Goal: Task Accomplishment & Management: Manage account settings

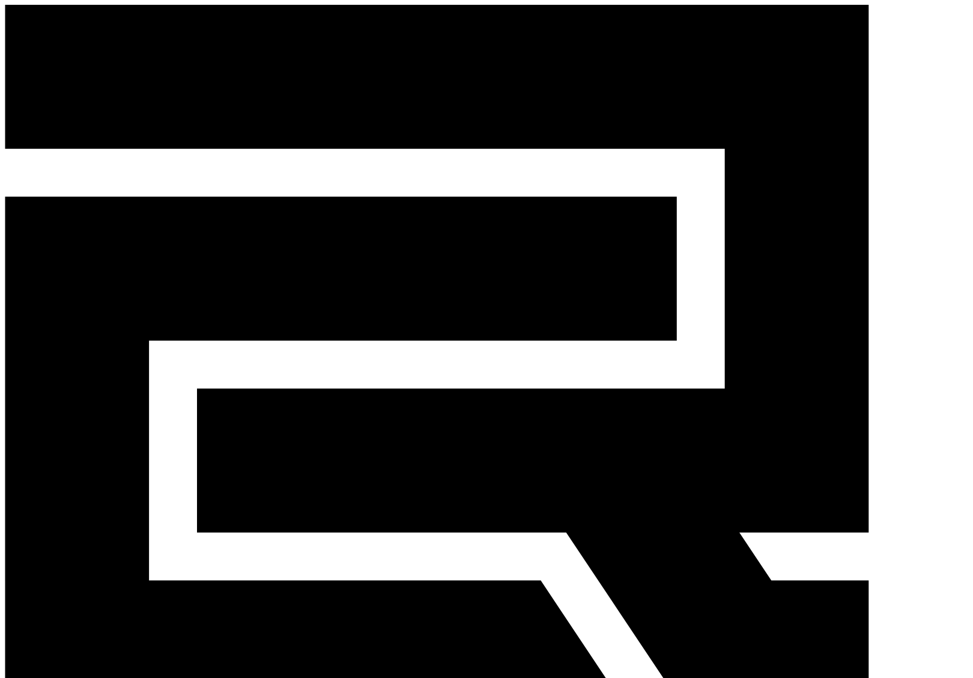
drag, startPoint x: 671, startPoint y: 156, endPoint x: 570, endPoint y: 152, distance: 101.6
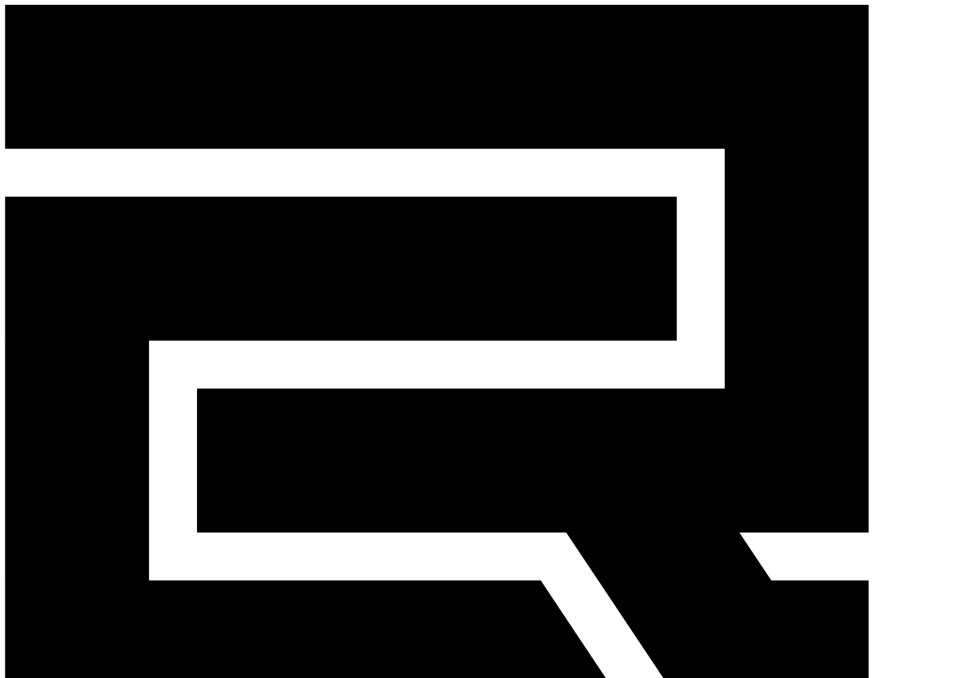
select select "********"
drag, startPoint x: 612, startPoint y: 158, endPoint x: 555, endPoint y: 159, distance: 57.1
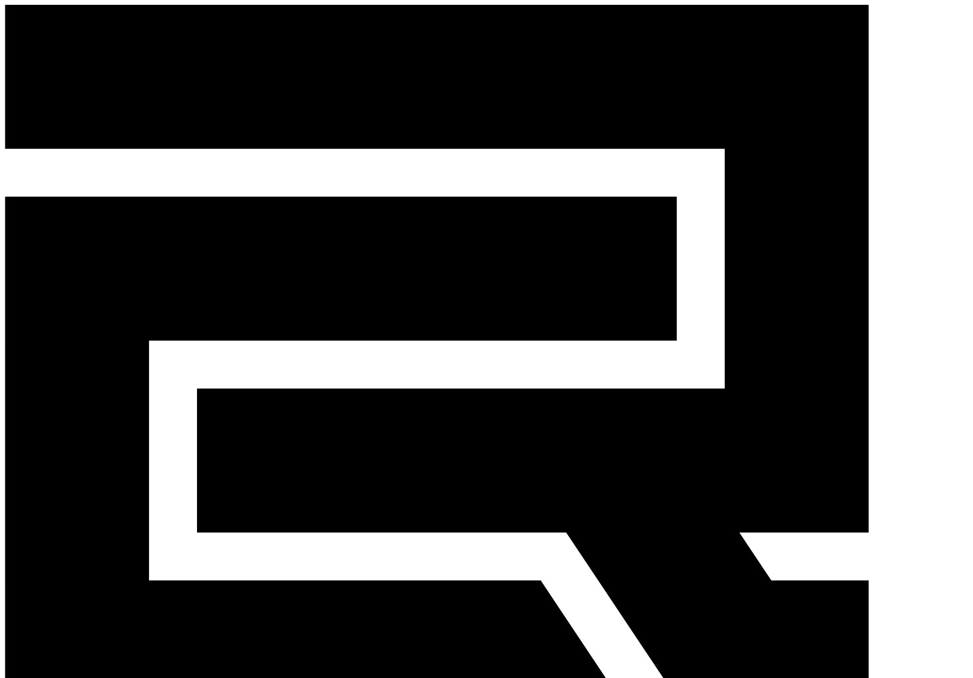
copy td "tjsdn7103@gmail.com"
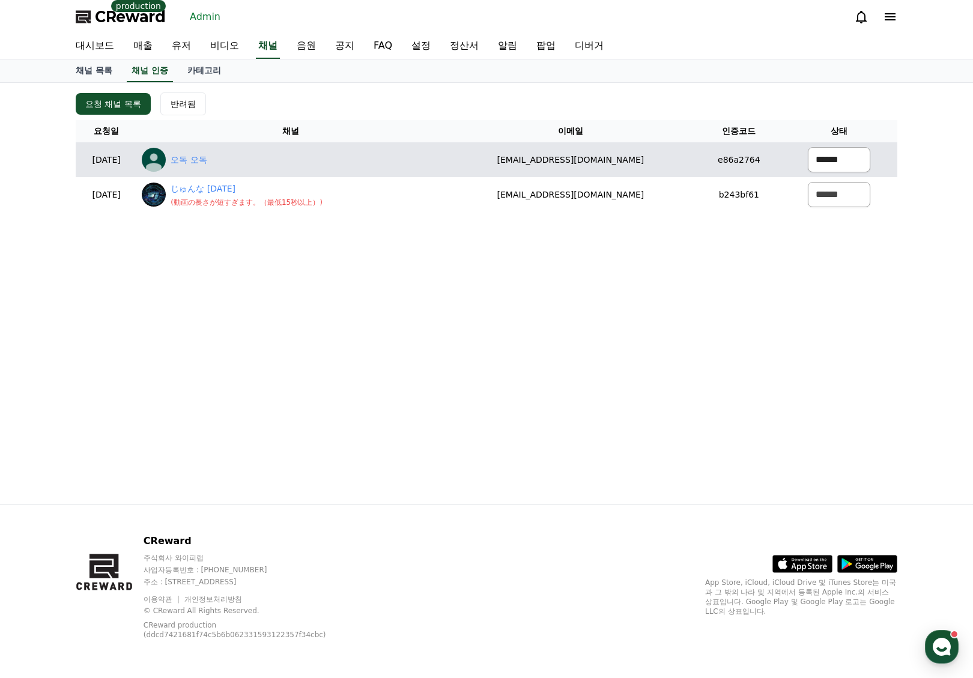
click at [843, 155] on select "****** *** ***" at bounding box center [839, 159] width 62 height 25
click at [808, 147] on select "****** *** ***" at bounding box center [839, 159] width 62 height 25
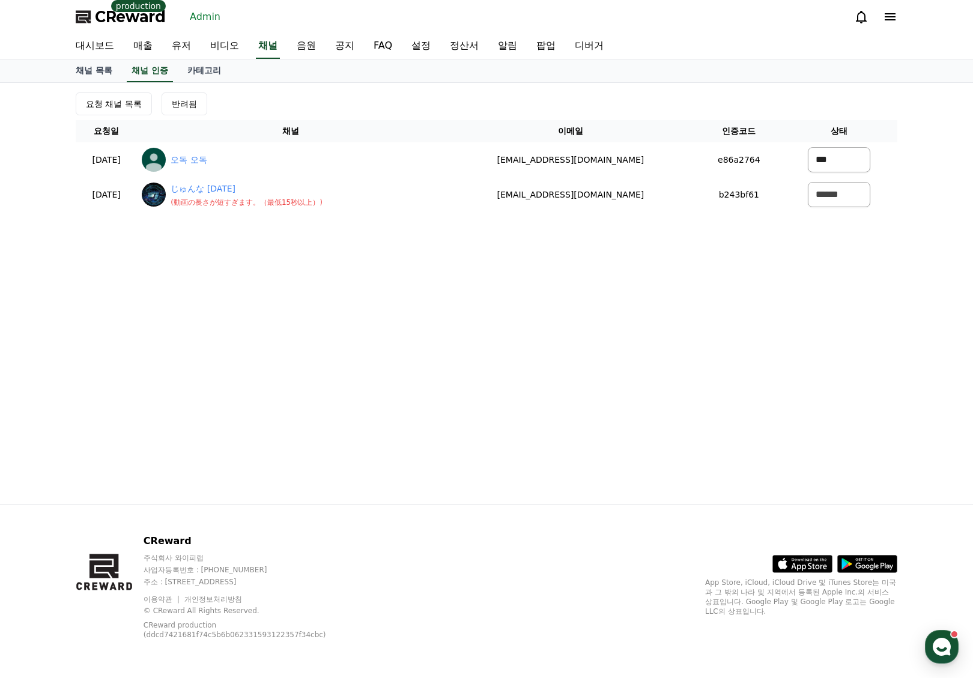
select select "*******"
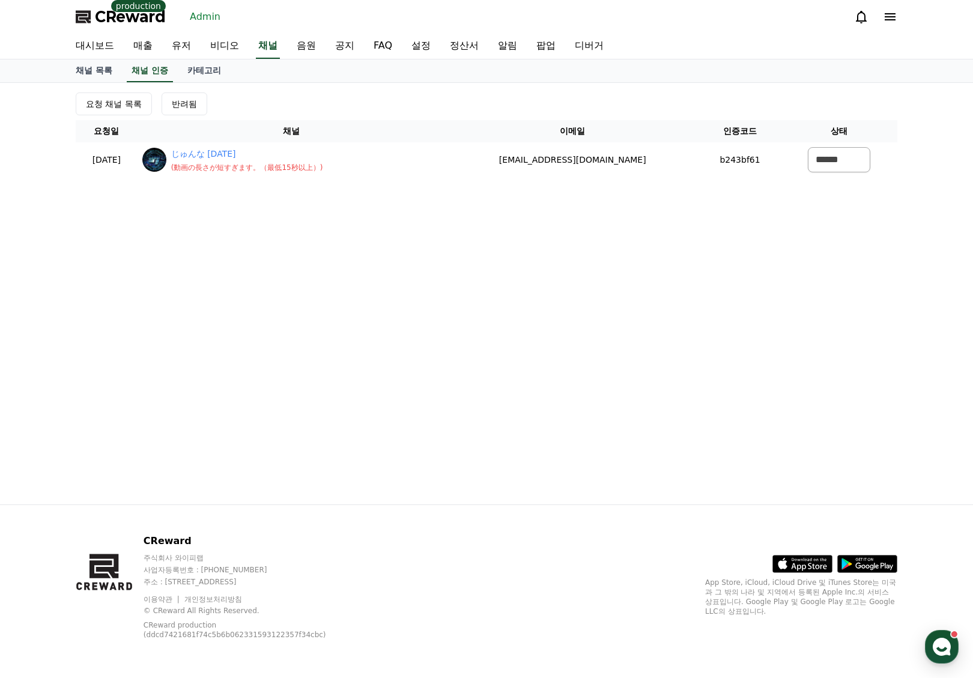
click at [443, 115] on div "요청 채널 목록 반려됨 요청일 채널 이메일 인증코드 상태 2025-08-24 08-24 じゅんな Jun7 ( 動画の長さが短すぎます。（最低15秒…" at bounding box center [486, 135] width 831 height 94
click at [395, 101] on div "요청 채널 목록 반려됨" at bounding box center [487, 103] width 822 height 23
click at [194, 15] on link "Admin" at bounding box center [205, 16] width 40 height 19
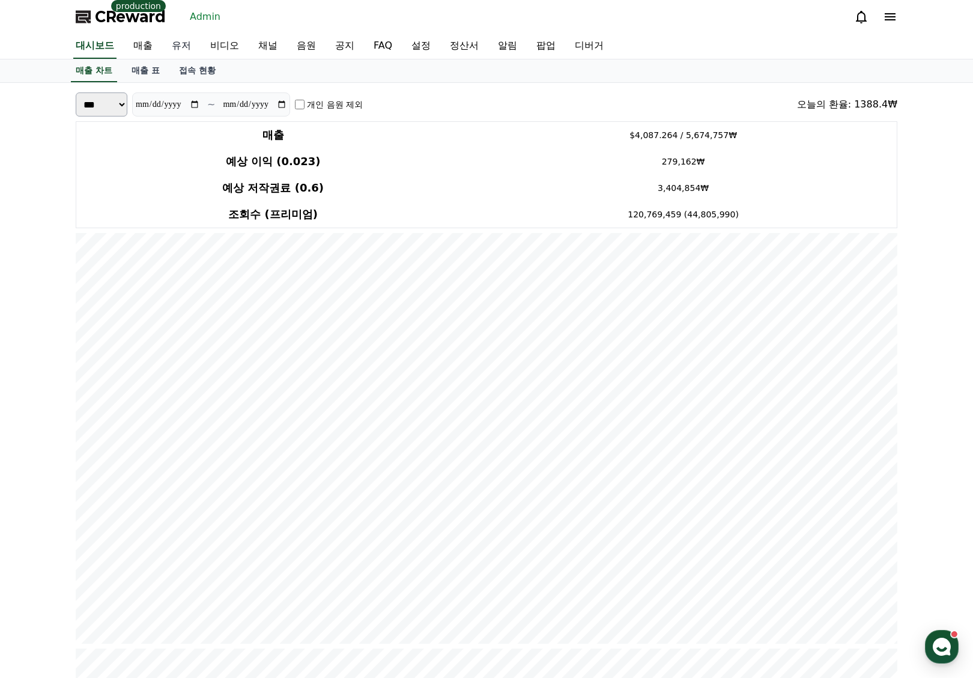
click at [193, 46] on link "유저" at bounding box center [181, 46] width 38 height 25
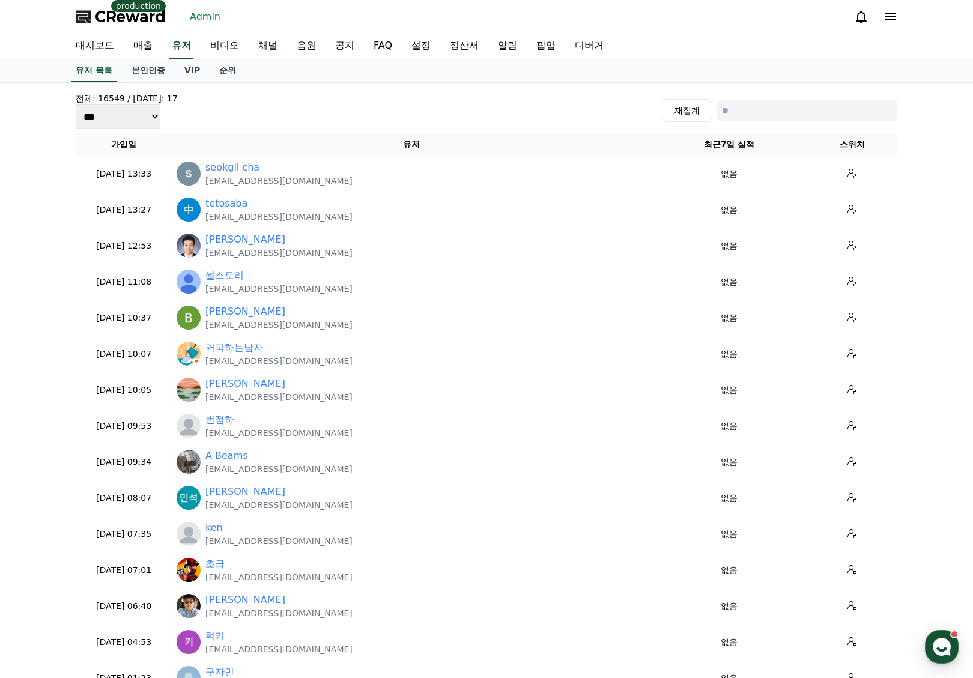
click at [252, 47] on link "채널" at bounding box center [268, 46] width 38 height 25
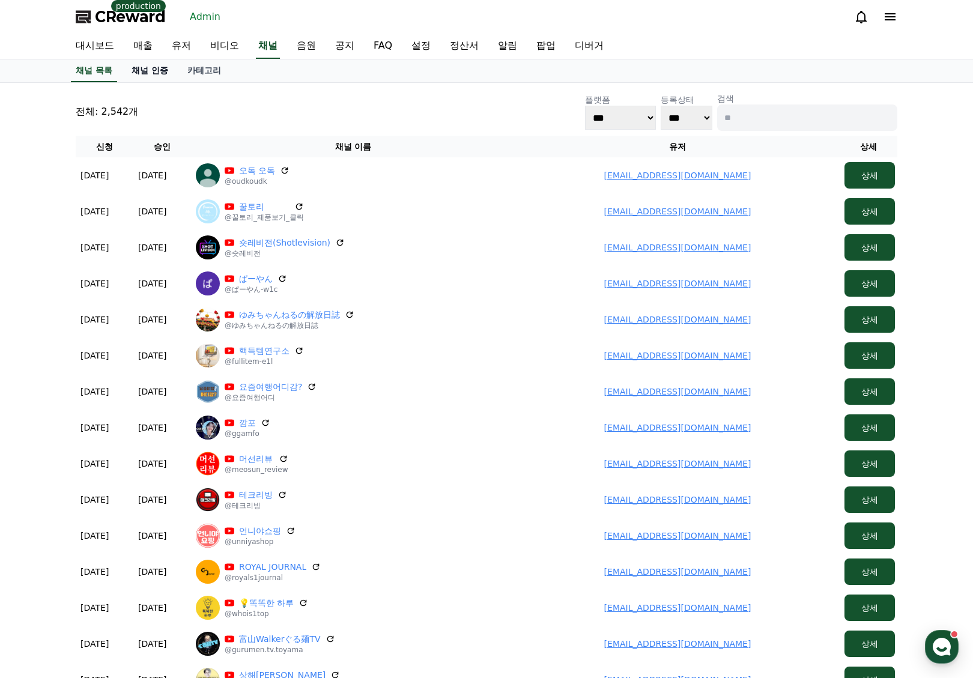
click at [145, 76] on link "채널 인증" at bounding box center [150, 70] width 56 height 23
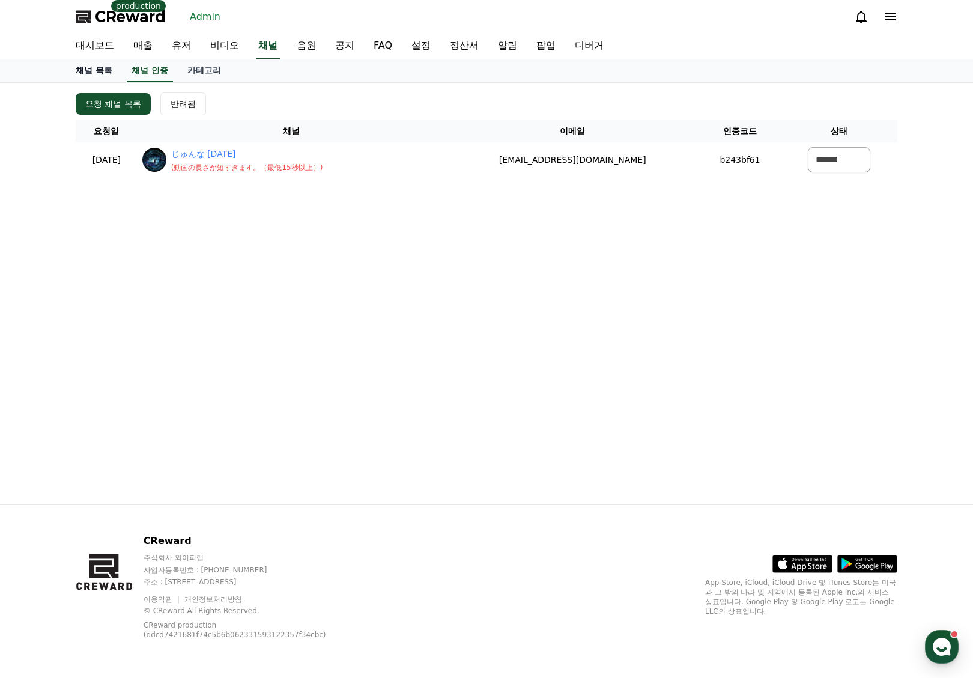
click at [94, 67] on link "채널 목록" at bounding box center [94, 70] width 56 height 23
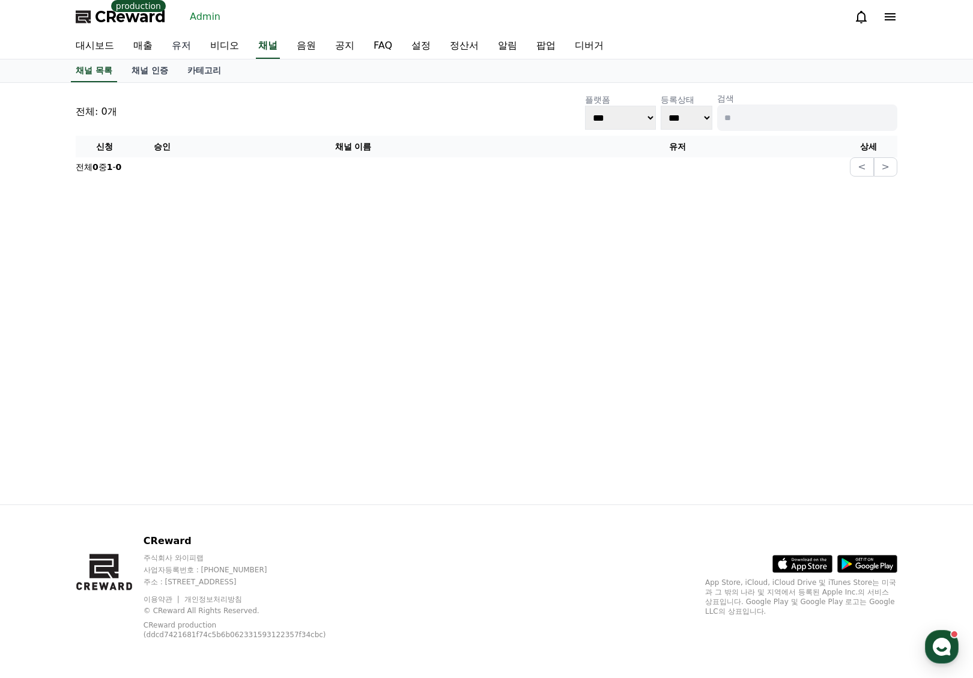
click at [171, 52] on link "유저" at bounding box center [181, 46] width 38 height 25
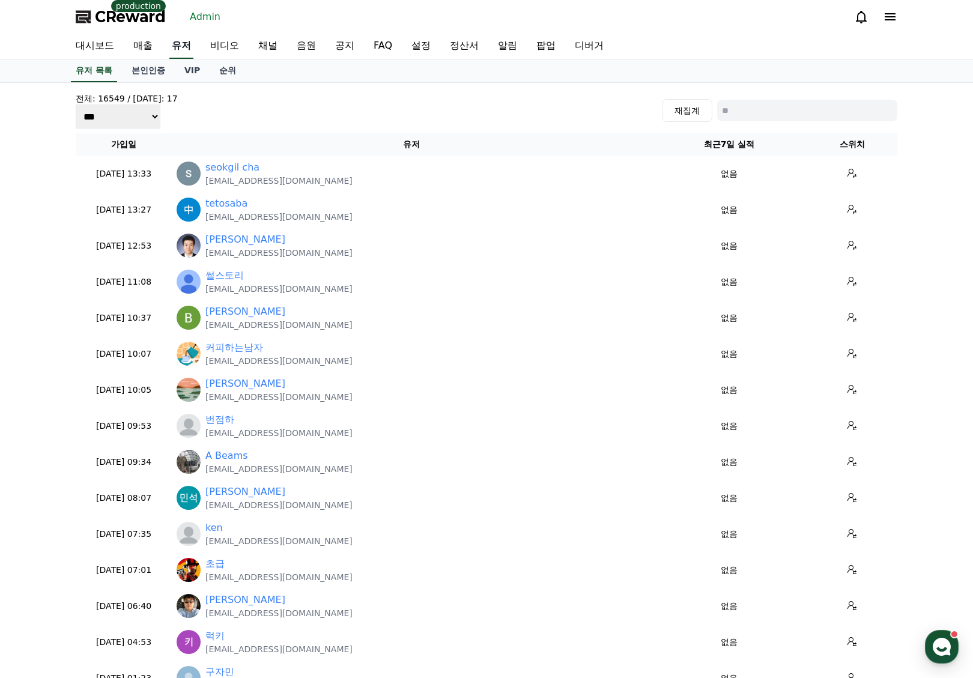
click at [175, 47] on link "유저" at bounding box center [181, 46] width 24 height 25
click at [286, 48] on link "채널" at bounding box center [268, 46] width 38 height 25
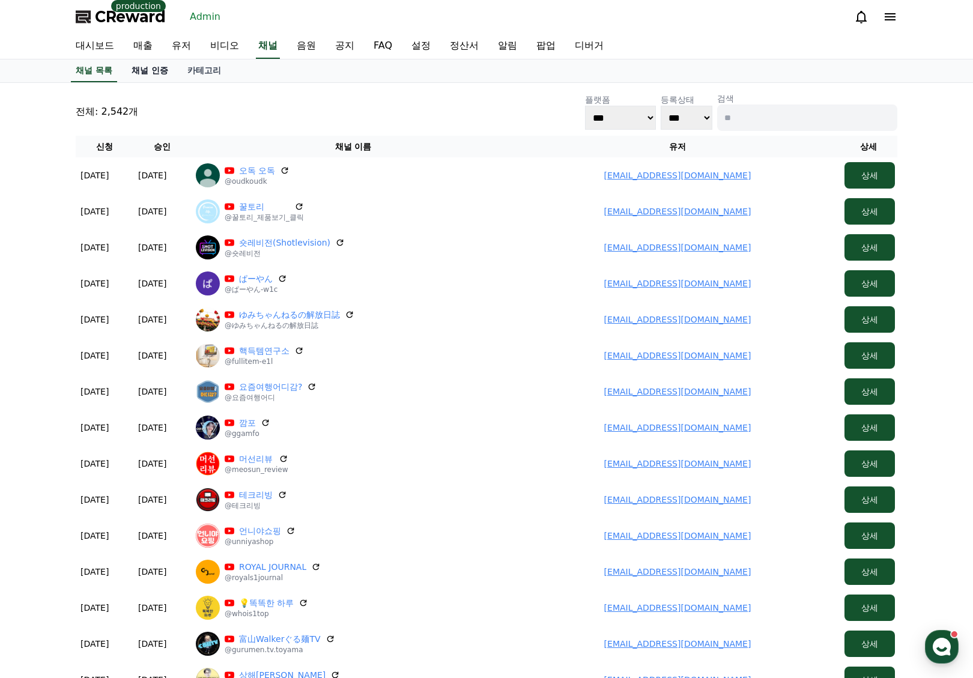
click at [156, 61] on link "채널 인증" at bounding box center [150, 70] width 56 height 23
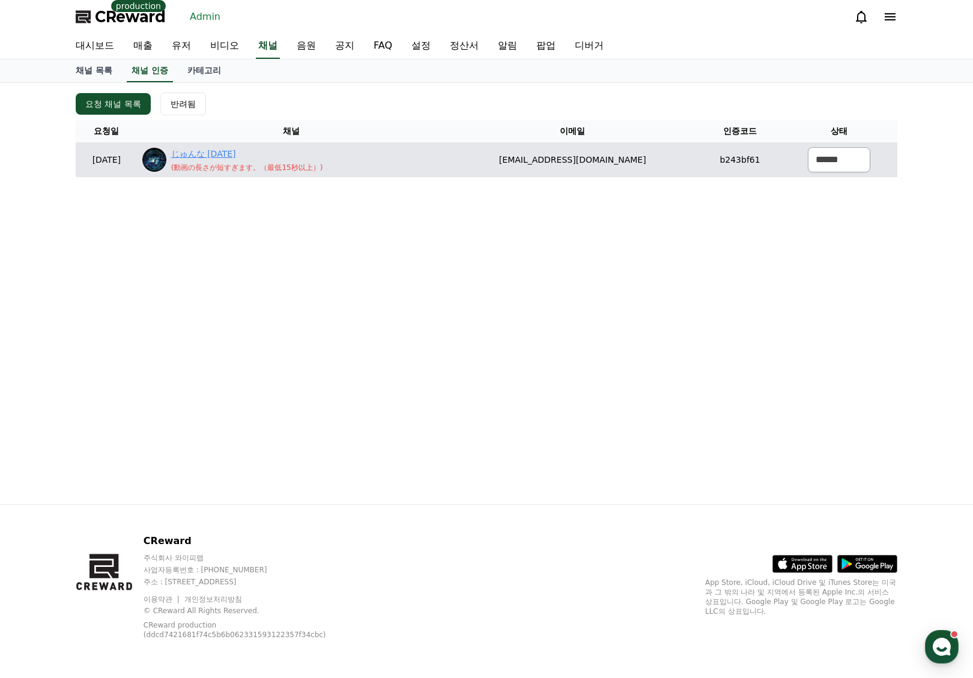
click at [238, 153] on link "じゅんな [DATE]" at bounding box center [247, 154] width 152 height 13
drag, startPoint x: 552, startPoint y: 159, endPoint x: 670, endPoint y: 164, distance: 118.4
click at [670, 164] on td "[EMAIL_ADDRESS][DOMAIN_NAME]" at bounding box center [573, 159] width 254 height 35
copy td "[EMAIL_ADDRESS][DOMAIN_NAME]"
click at [834, 163] on select "****** *** ***" at bounding box center [839, 159] width 62 height 25
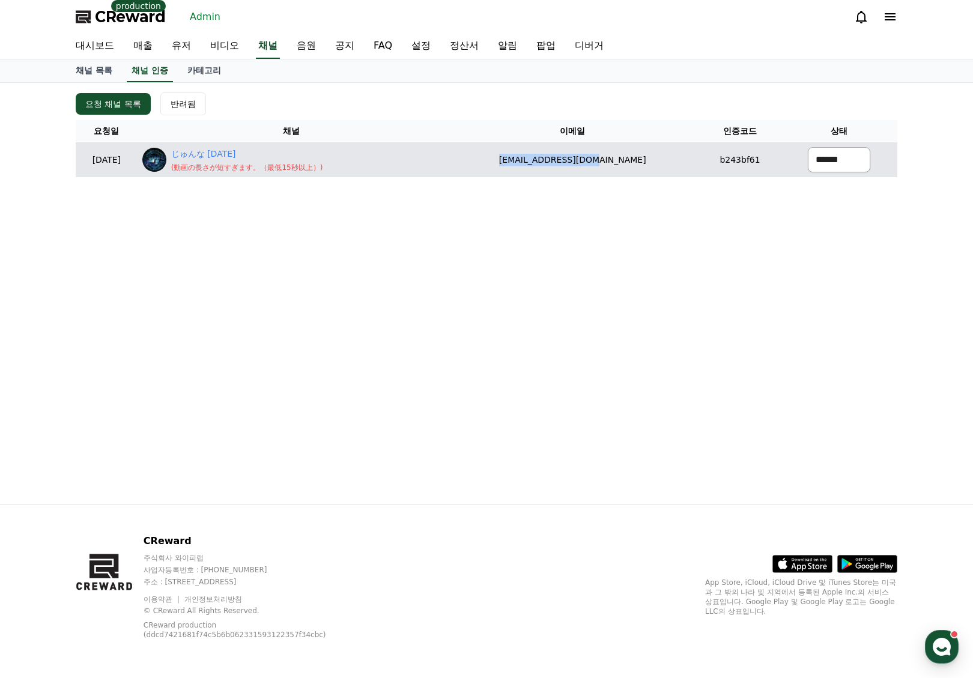
select select "********"
click at [808, 147] on select "****** *** ***" at bounding box center [839, 159] width 62 height 25
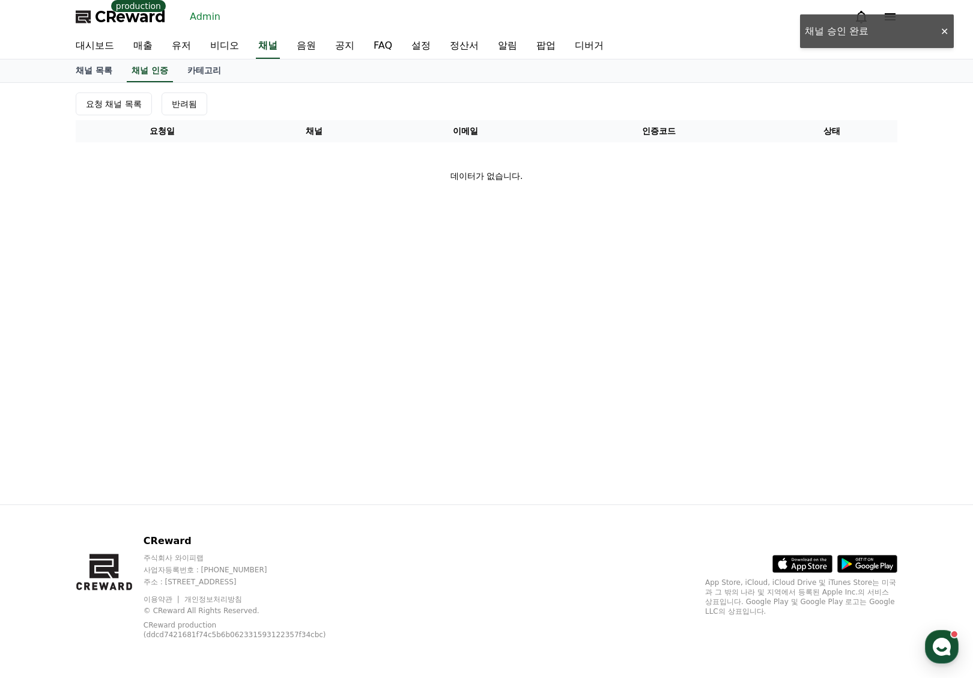
click at [120, 20] on span "CReward" at bounding box center [130, 16] width 71 height 19
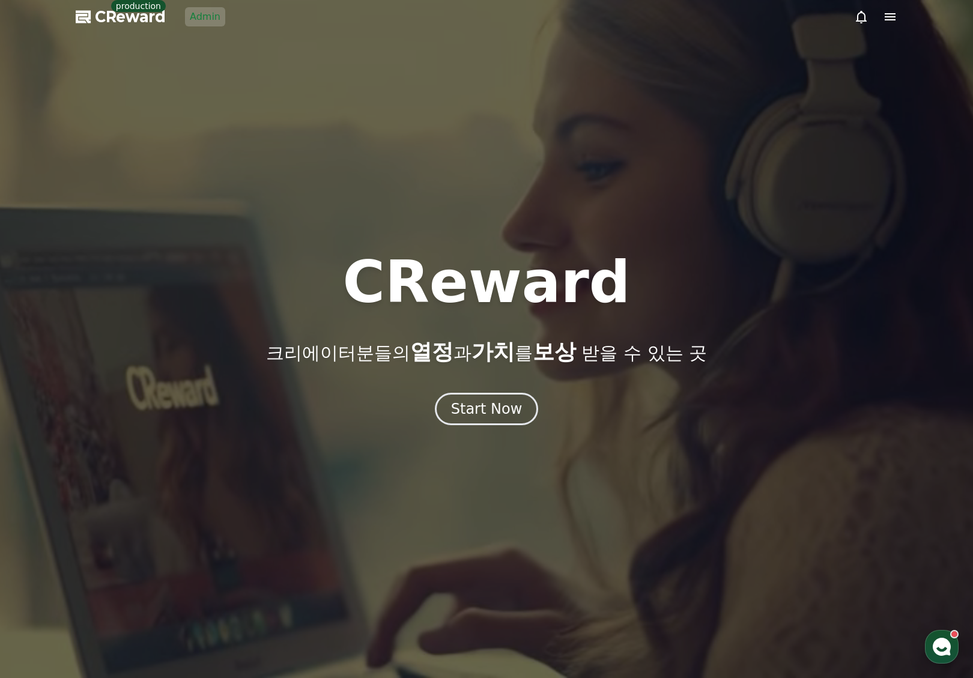
click at [946, 653] on use "button" at bounding box center [942, 647] width 18 height 18
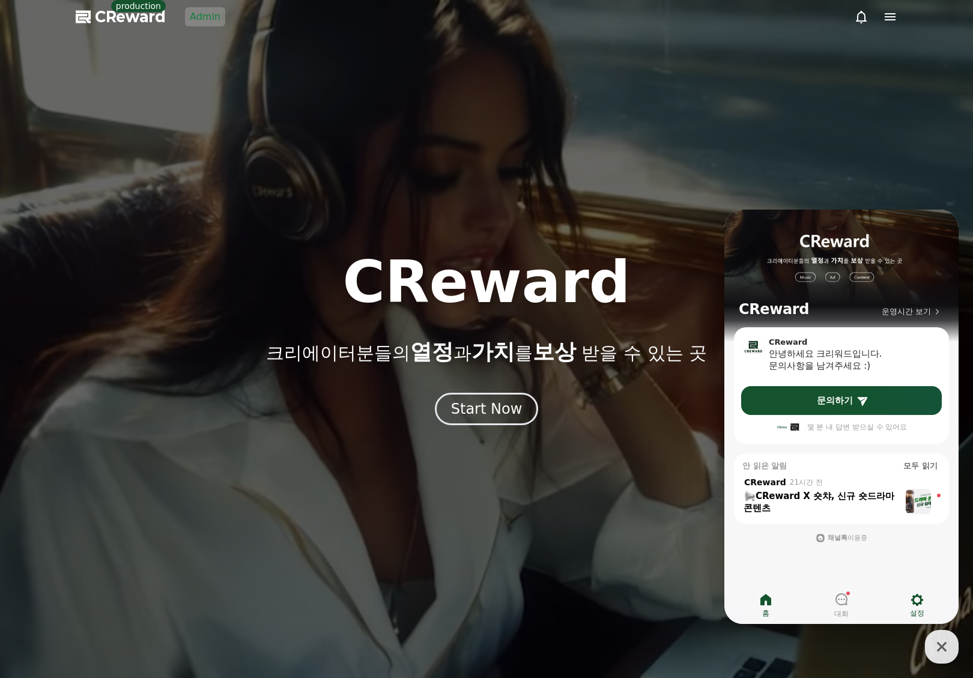
click at [913, 593] on icon at bounding box center [917, 600] width 14 height 14
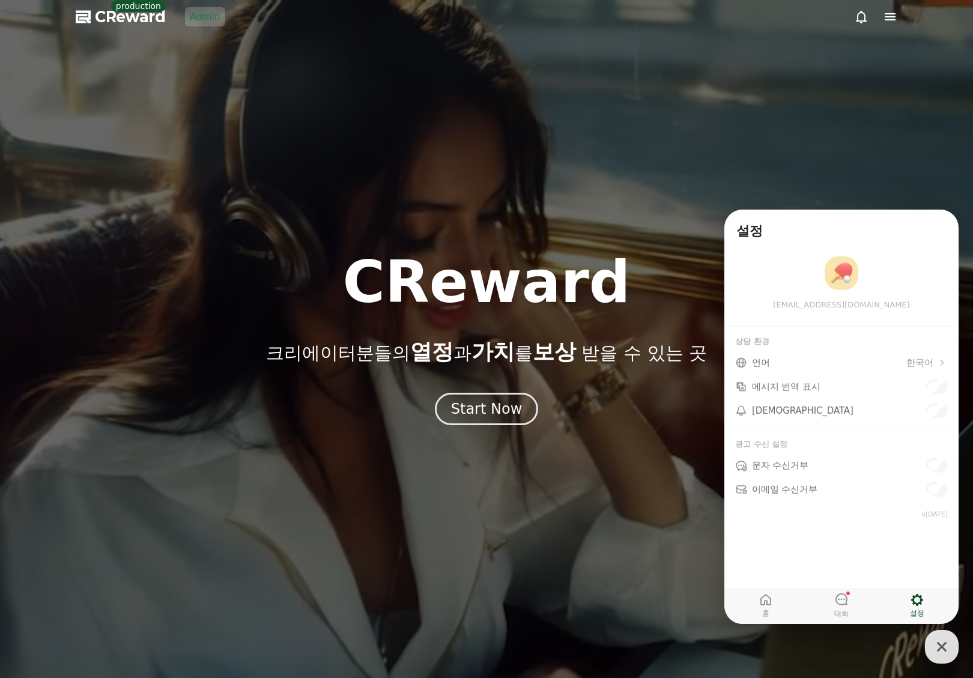
click at [920, 361] on span "한국어" at bounding box center [919, 362] width 27 height 12
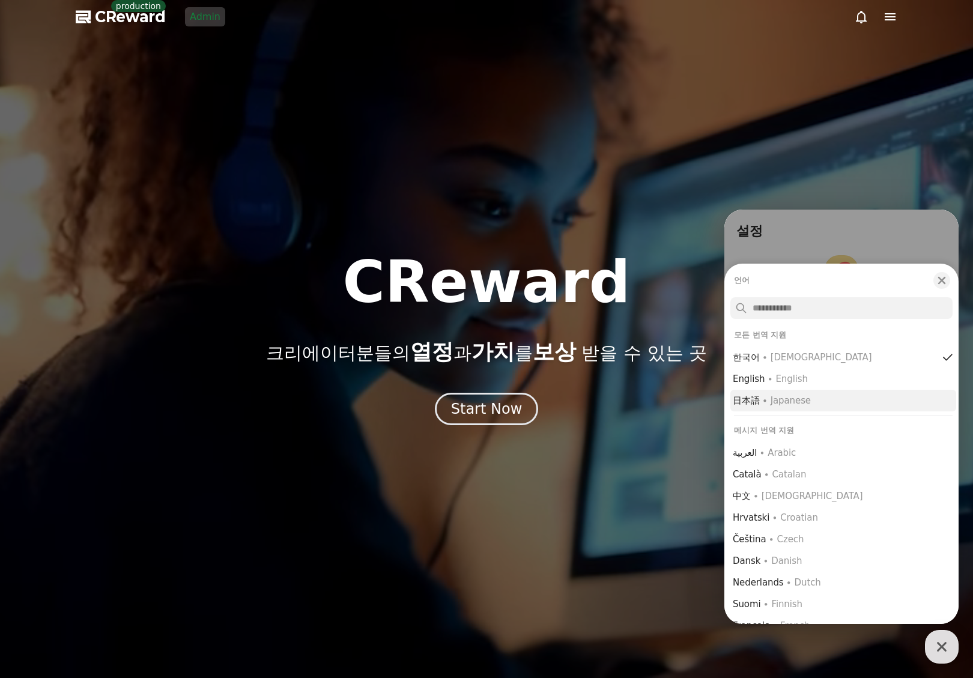
click at [772, 398] on div "∙ Japanese" at bounding box center [786, 401] width 49 height 12
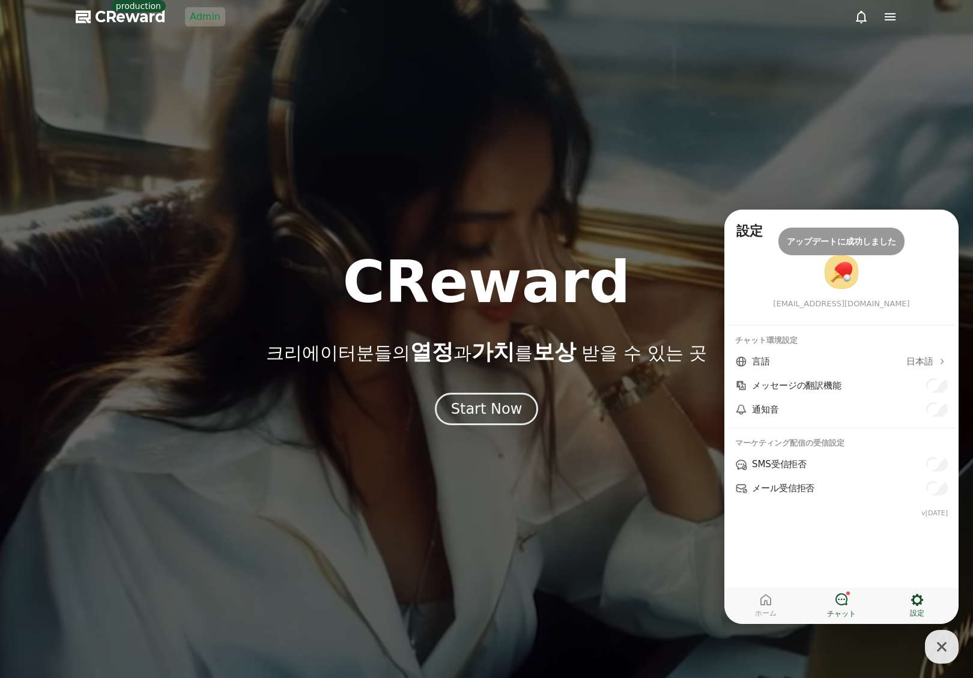
click at [842, 616] on span "チャット" at bounding box center [841, 614] width 29 height 10
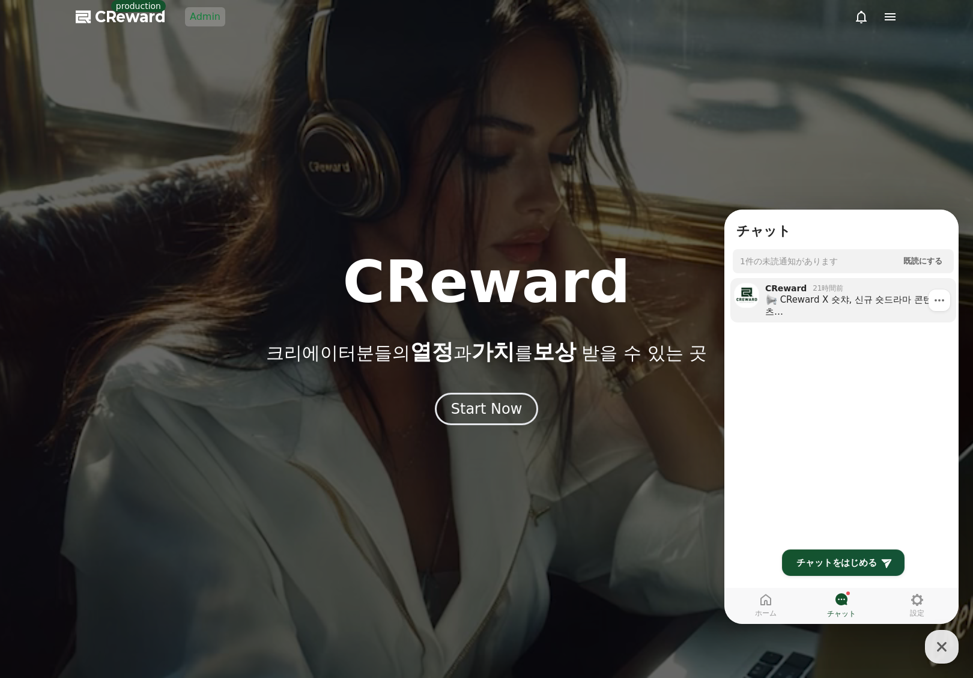
click at [828, 312] on div "CReward X 숏챠, 신규 숏드라마 콘텐츠 크리워드에서 새롭게 추가된 숏드라마를 저작권 걱정 없이 만나보세요! ⚠ 중요: 해당 콘텐츠는 채…" at bounding box center [850, 306] width 171 height 24
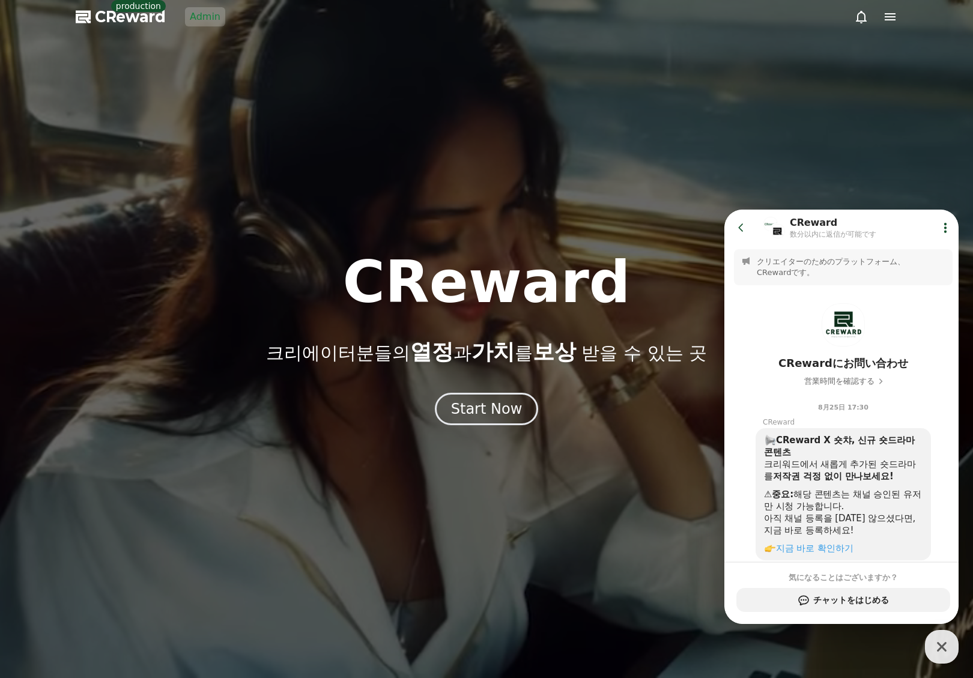
click at [739, 229] on icon at bounding box center [741, 228] width 12 height 12
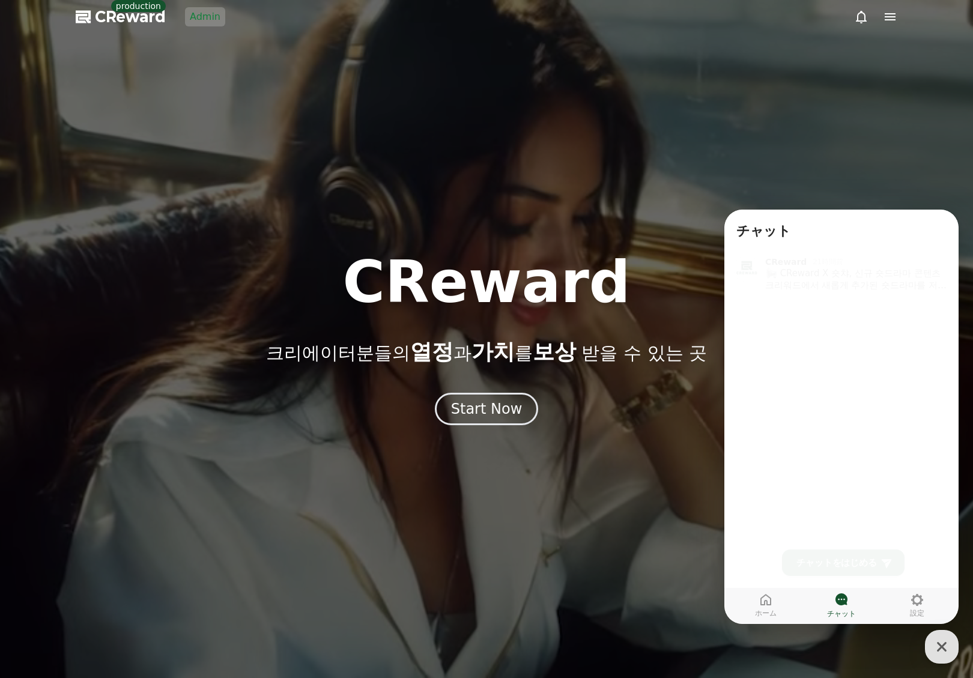
click at [856, 564] on span "チャットをはじめる" at bounding box center [836, 563] width 80 height 12
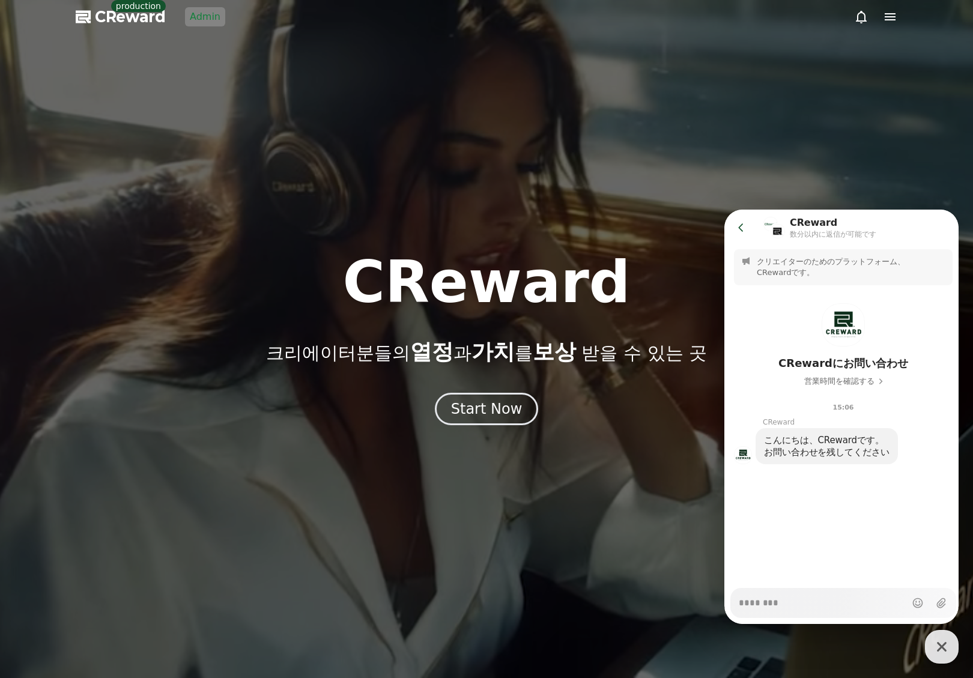
click at [748, 240] on header "Go to previous page Chat Room CReward 数分以内に返信が可能です" at bounding box center [843, 228] width 238 height 36
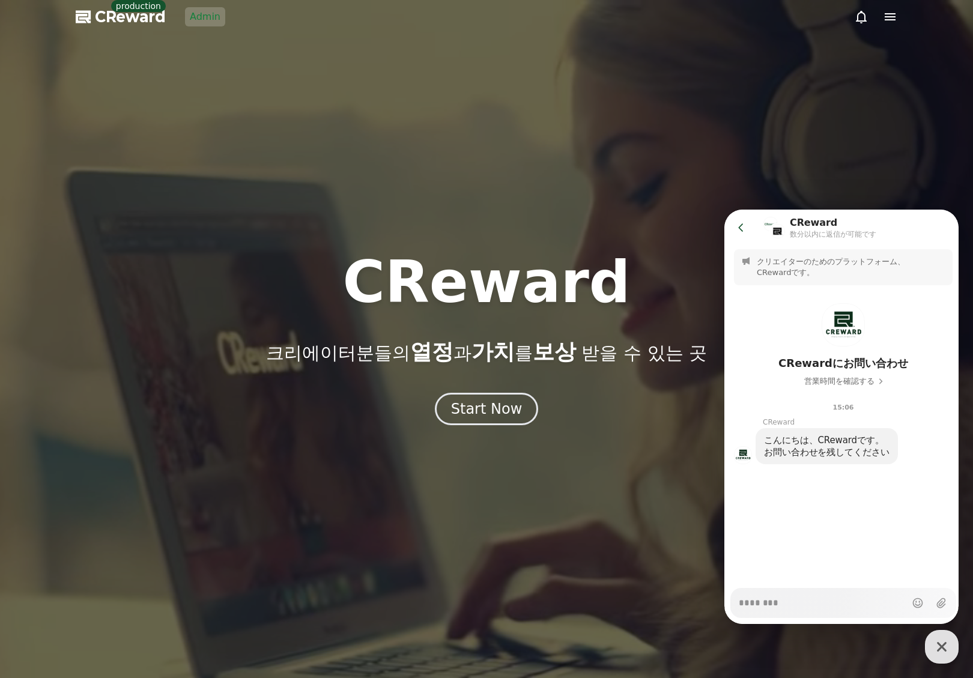
click at [743, 235] on button "Go to previous page" at bounding box center [746, 228] width 32 height 24
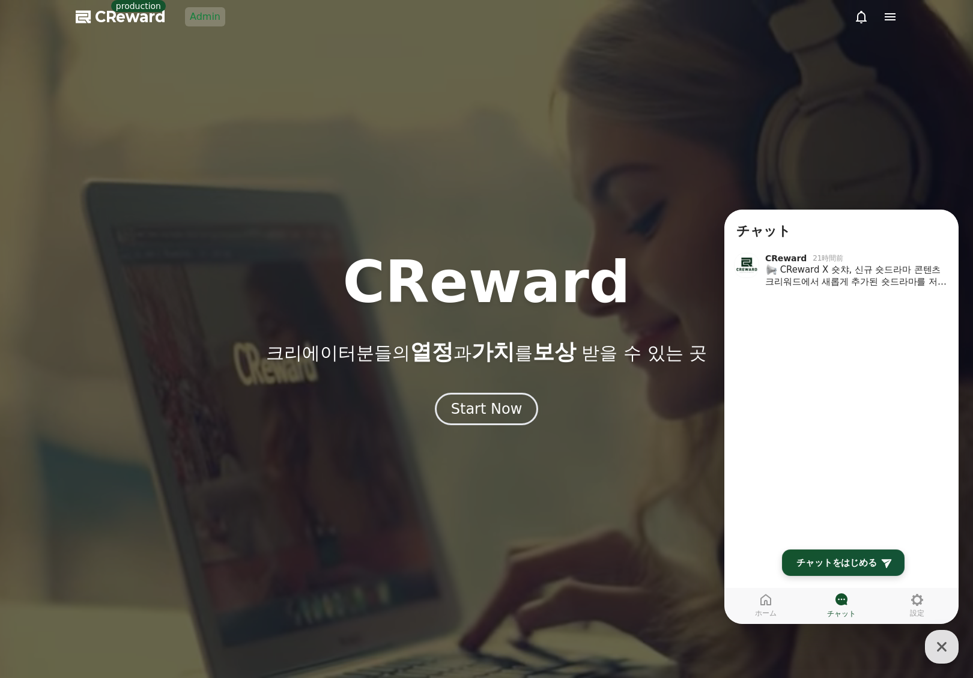
click at [883, 561] on icon at bounding box center [887, 563] width 10 height 9
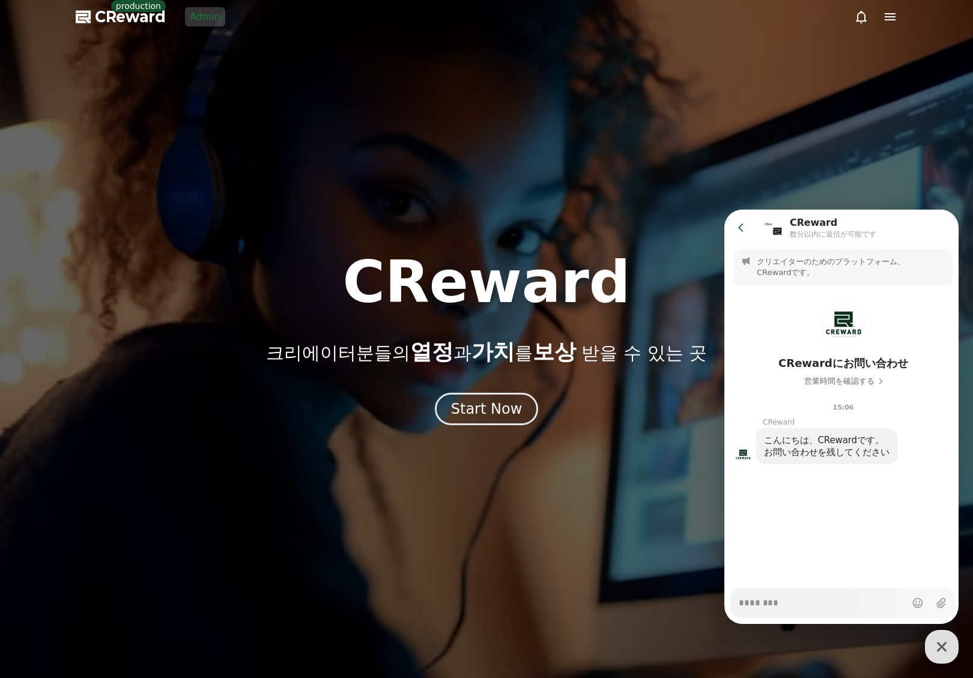
type textarea "*"
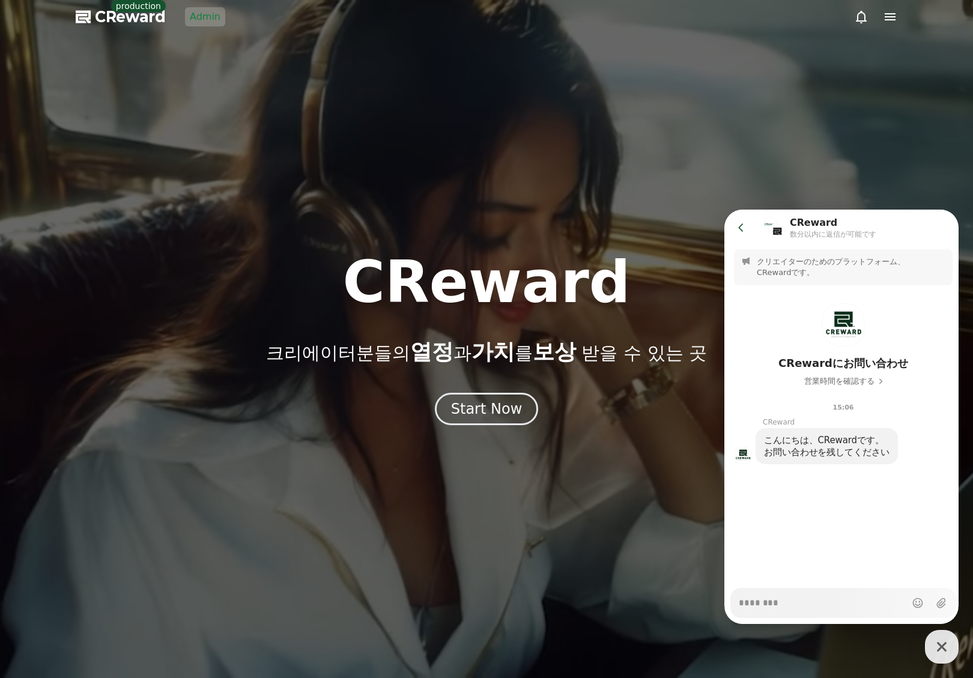
click at [731, 38] on div at bounding box center [486, 339] width 973 height 678
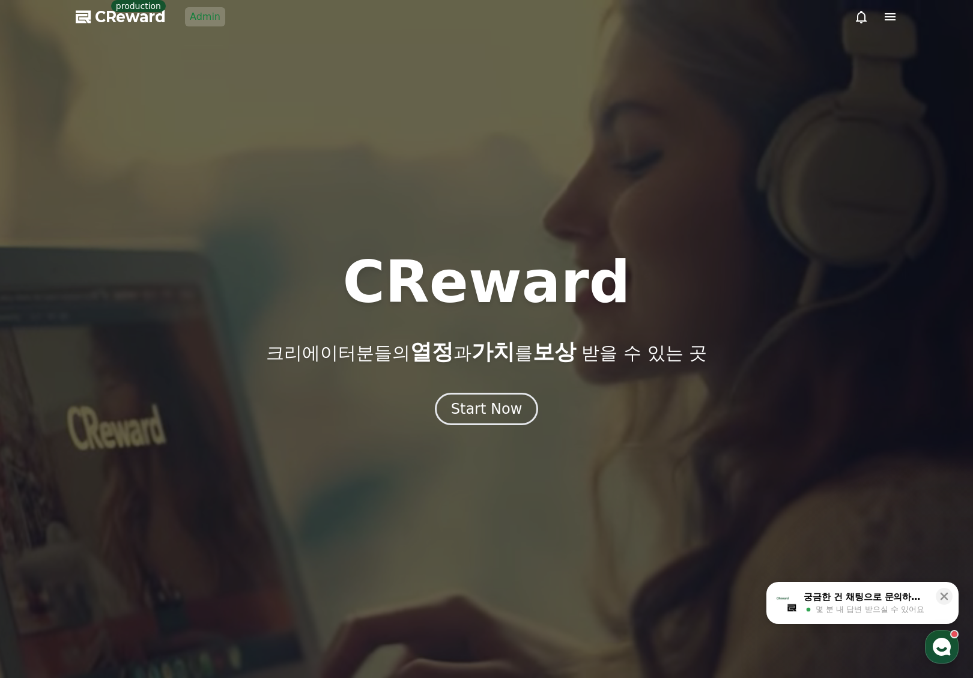
click at [199, 18] on link "Admin" at bounding box center [205, 16] width 40 height 19
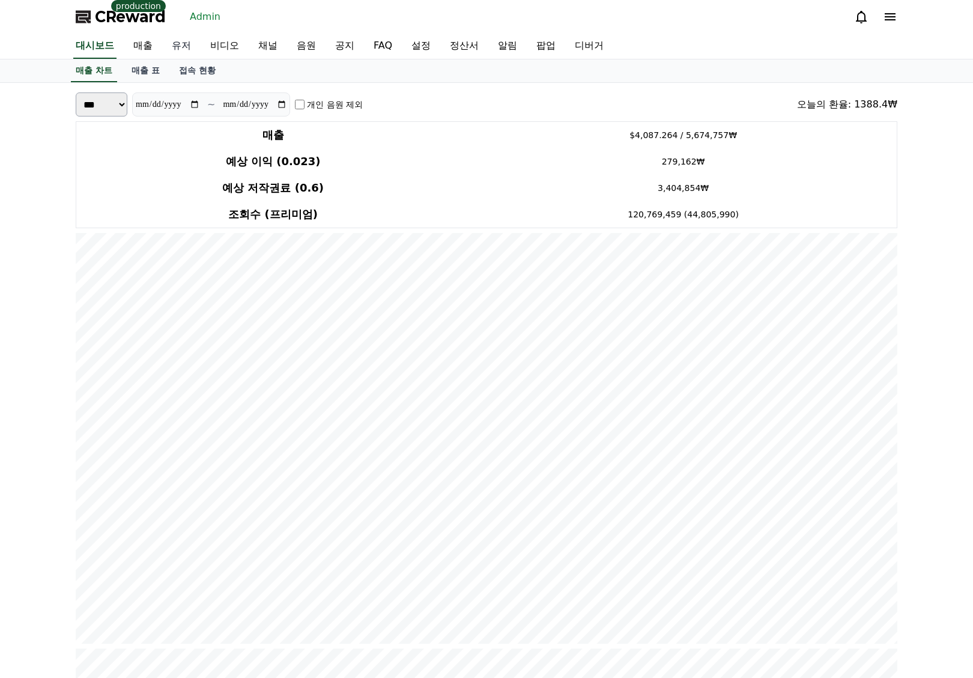
click at [180, 50] on link "유저" at bounding box center [181, 46] width 38 height 25
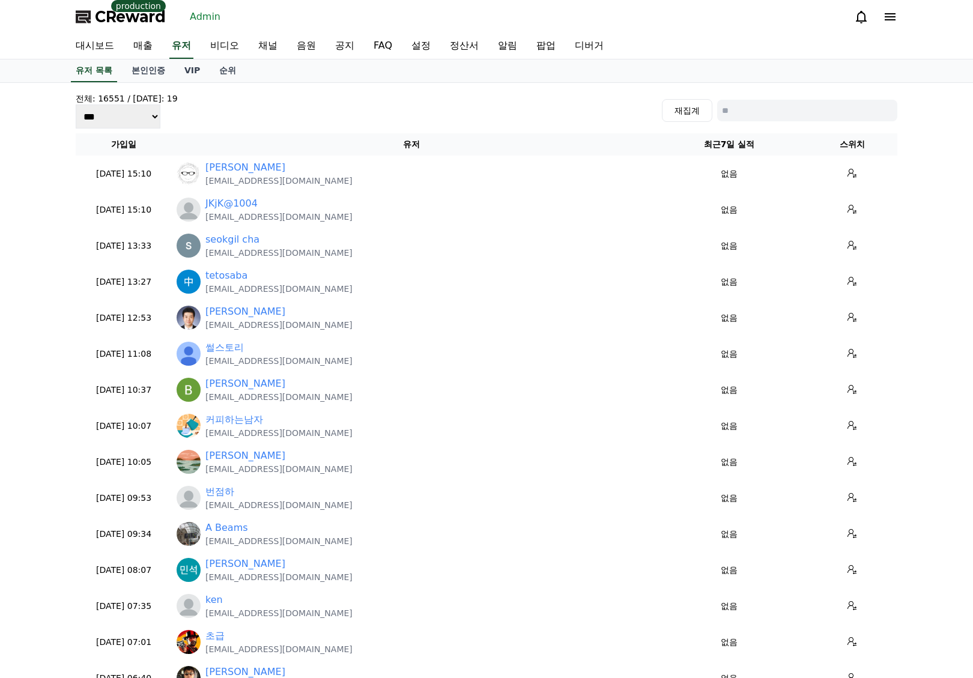
click at [814, 113] on input at bounding box center [807, 111] width 180 height 22
paste input "**********"
type input "**********"
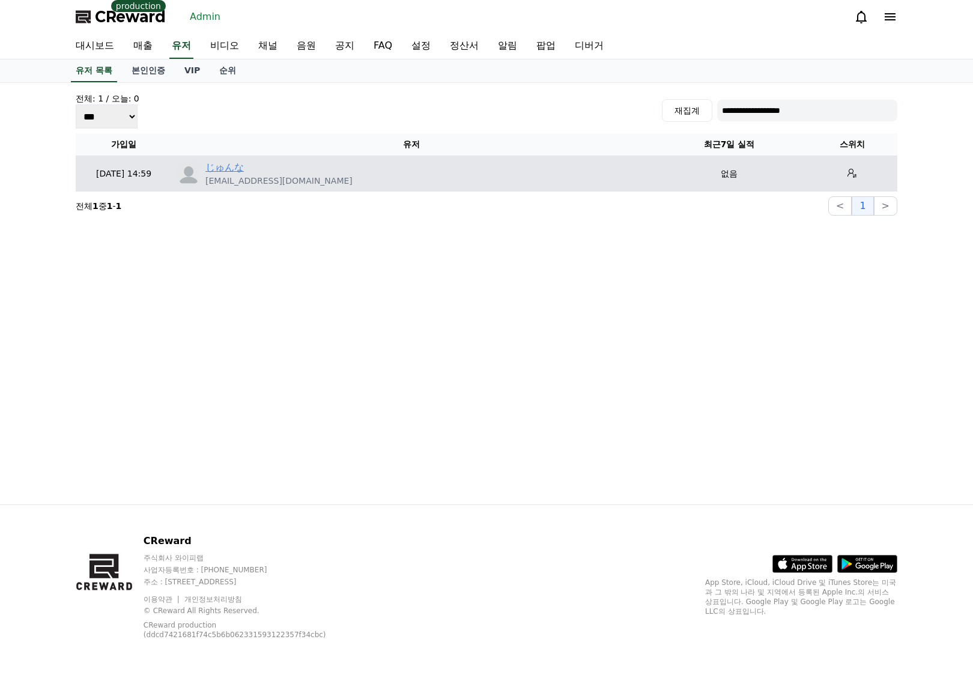
click at [221, 167] on link "じゅんな" at bounding box center [224, 167] width 38 height 14
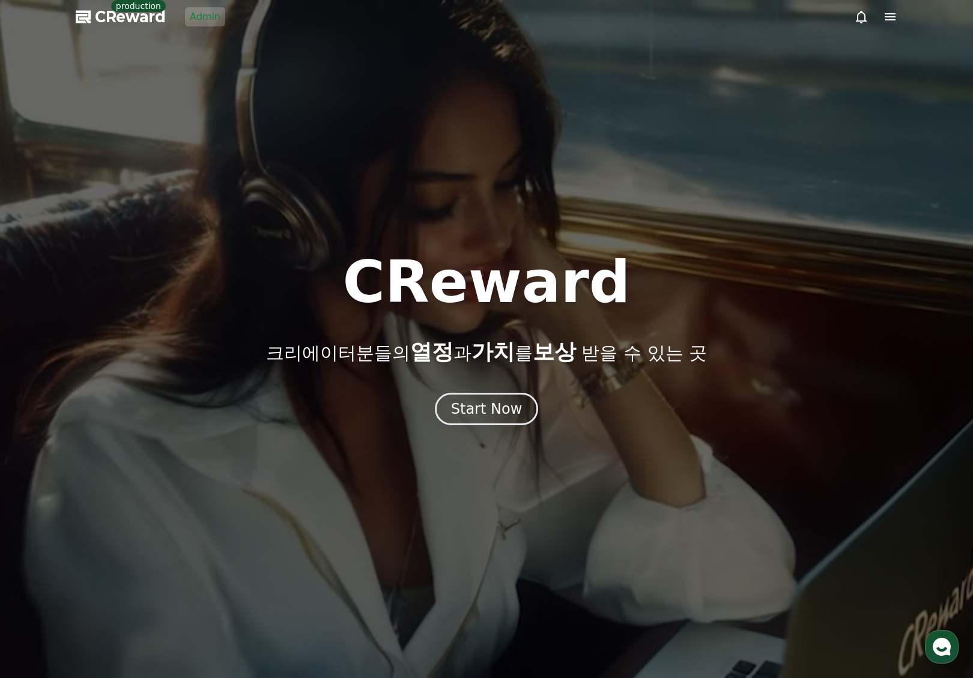
click at [937, 652] on use "button" at bounding box center [942, 647] width 18 height 18
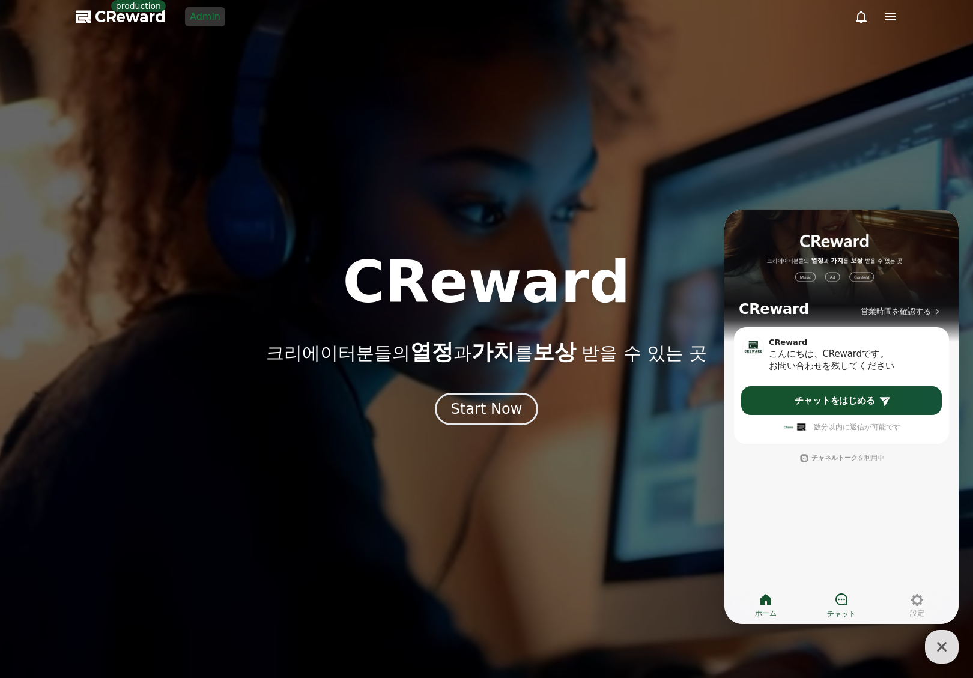
click at [851, 605] on link "チャット" at bounding box center [842, 605] width 76 height 30
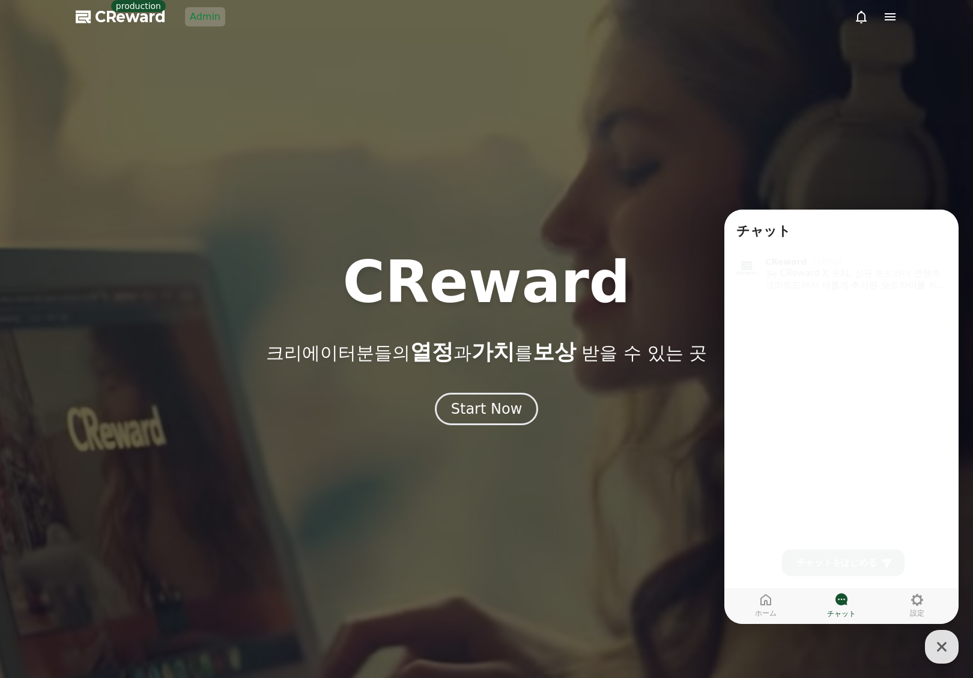
click at [888, 564] on icon at bounding box center [886, 563] width 12 height 12
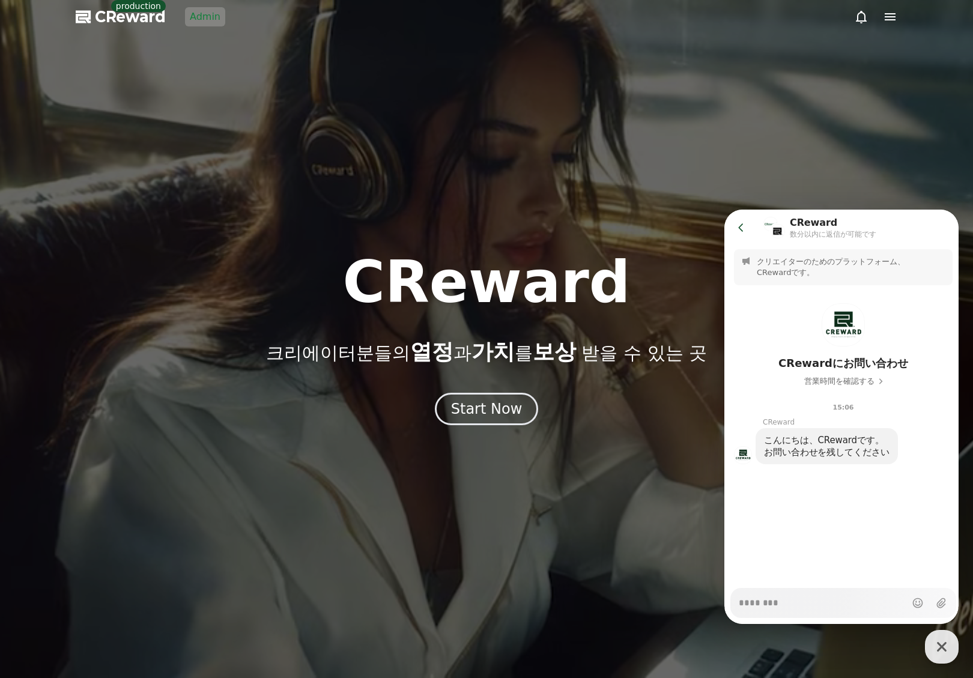
click at [743, 230] on icon at bounding box center [741, 228] width 12 height 12
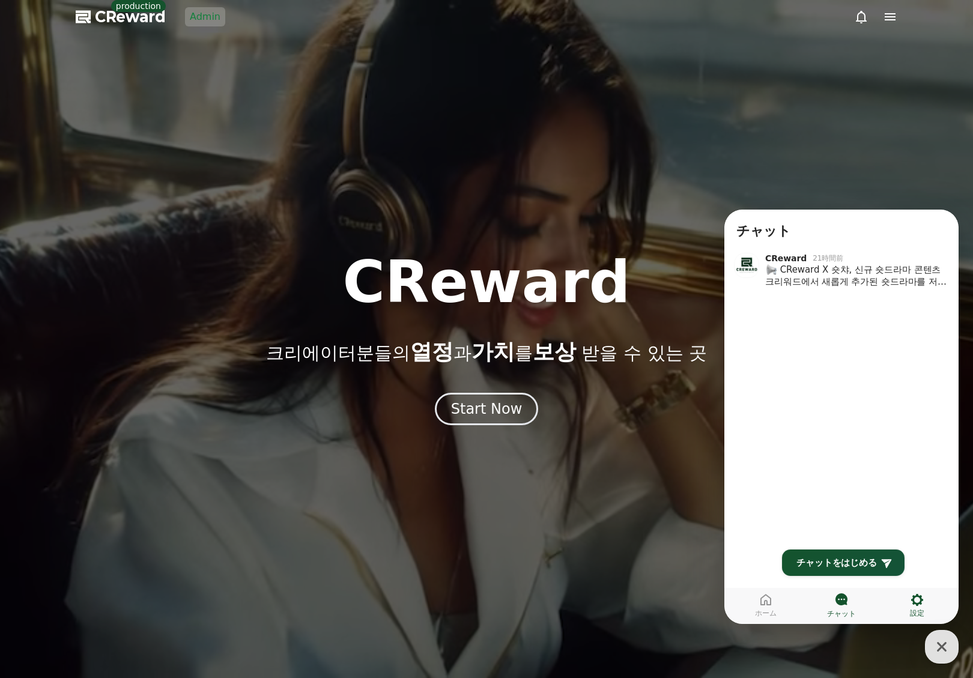
click at [921, 595] on icon at bounding box center [917, 600] width 14 height 14
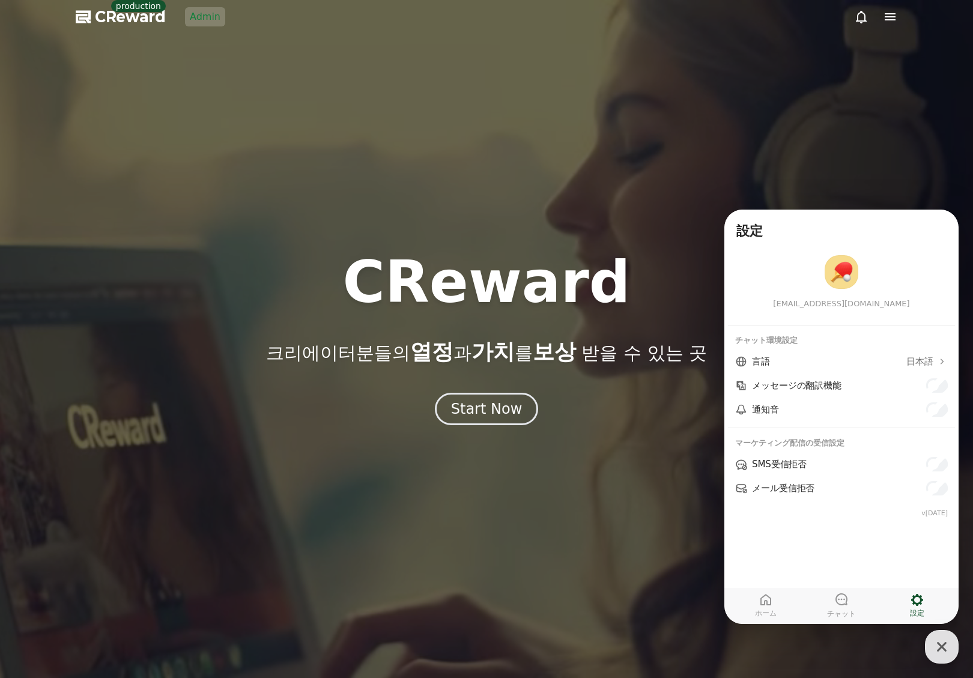
click at [922, 361] on span "日本語" at bounding box center [919, 362] width 27 height 12
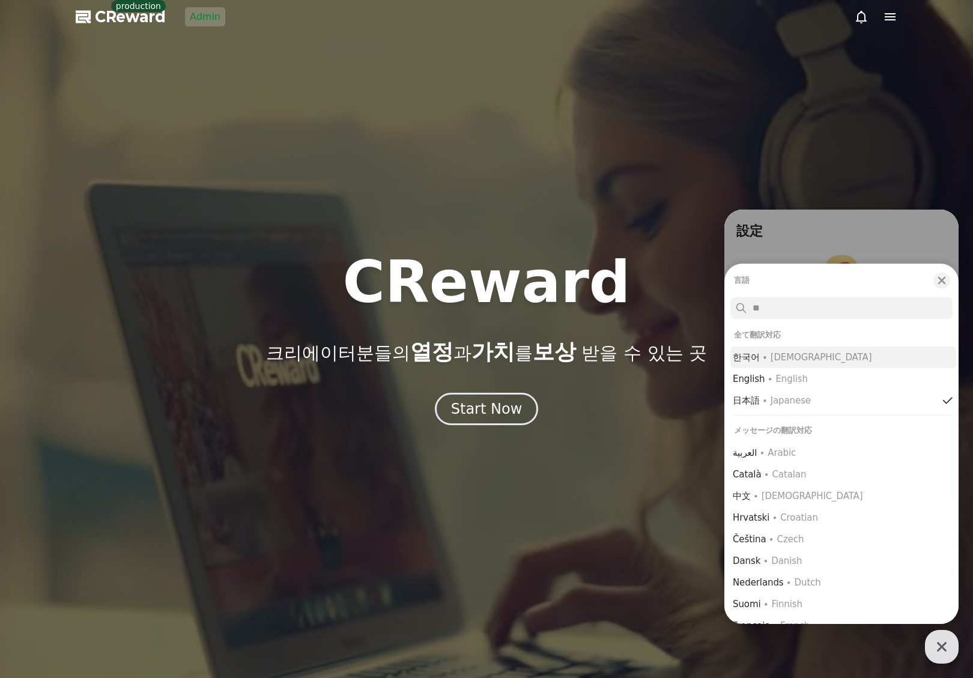
click at [782, 360] on div "∙ Korean" at bounding box center [817, 357] width 110 height 12
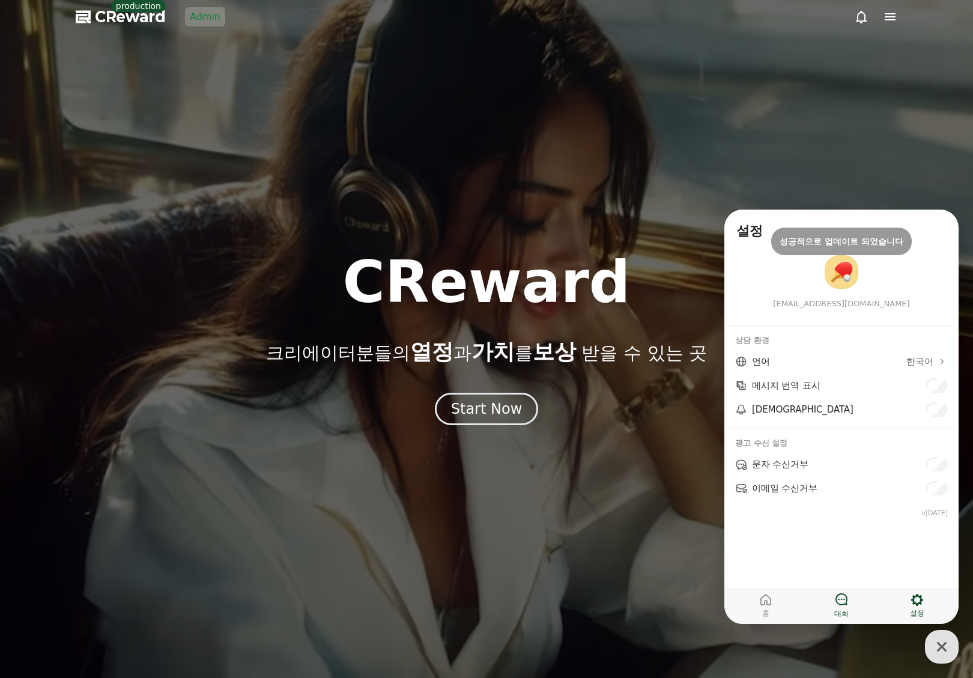
click at [846, 605] on icon at bounding box center [841, 599] width 14 height 14
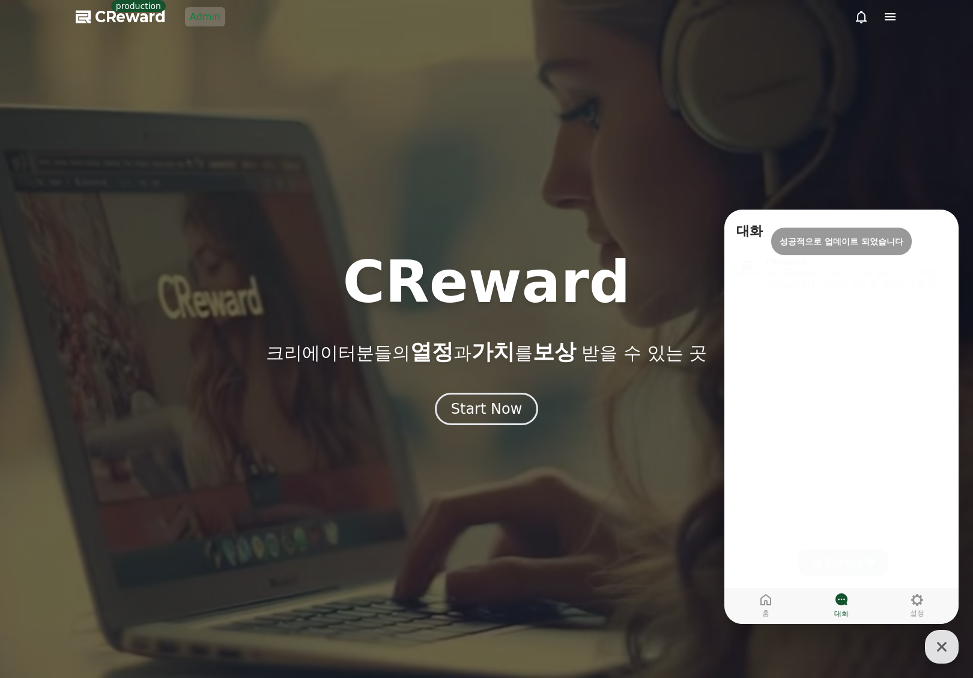
click at [853, 566] on span "새 문의하기" at bounding box center [837, 563] width 48 height 12
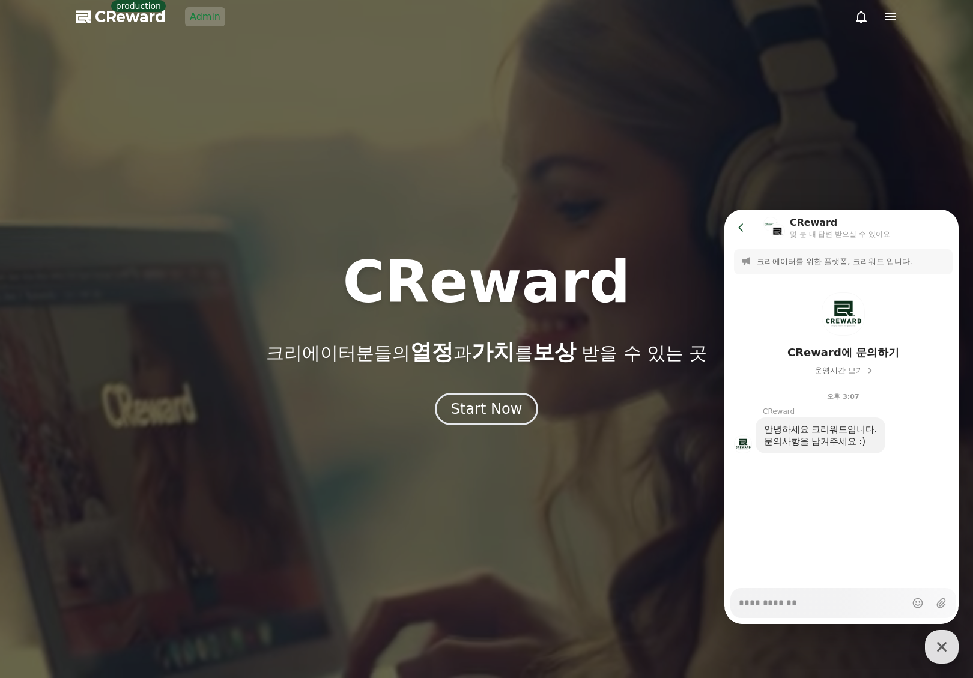
type textarea "*"
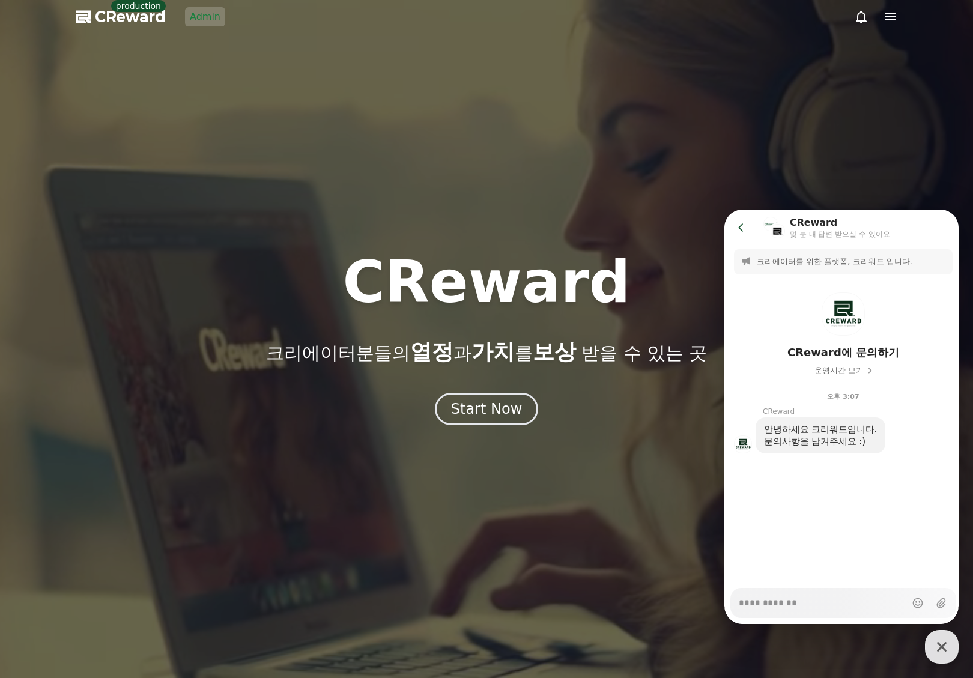
click at [739, 225] on icon at bounding box center [741, 228] width 12 height 12
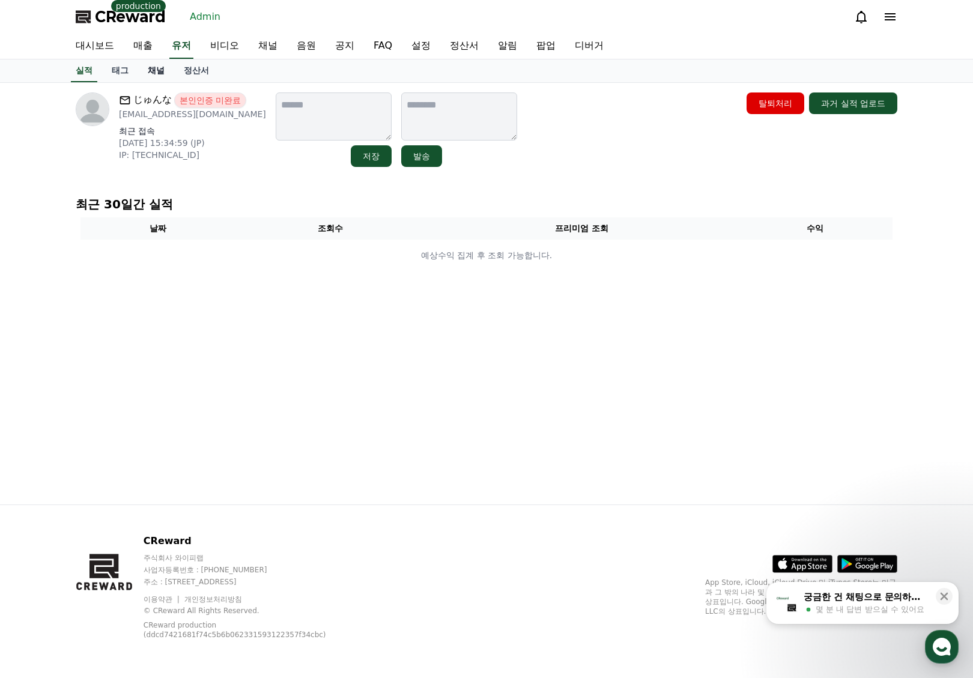
click at [159, 71] on link "채널" at bounding box center [156, 70] width 36 height 23
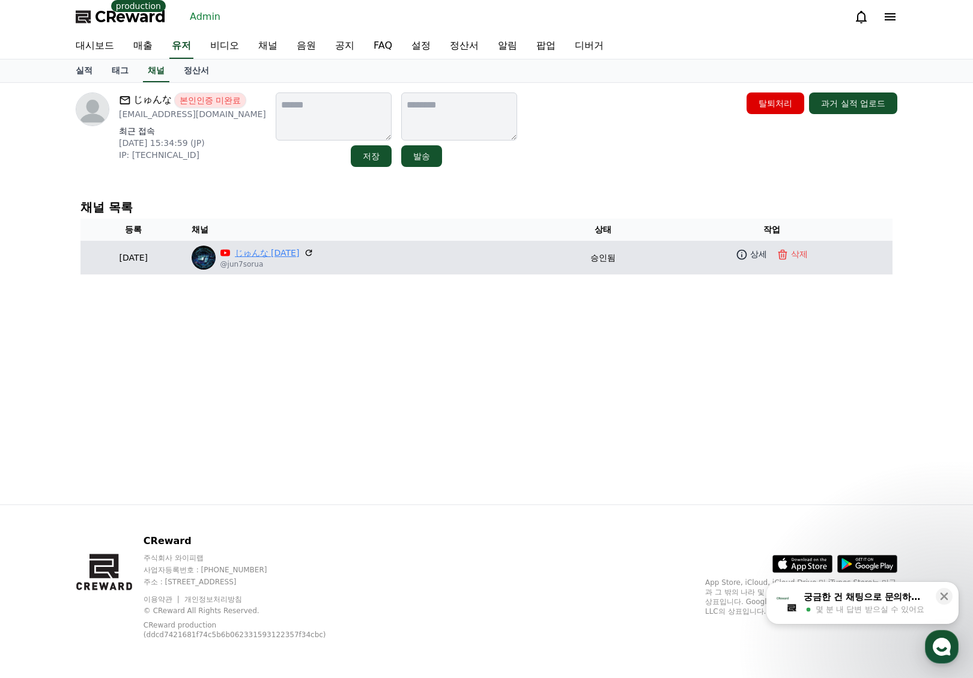
click at [300, 249] on link "じゅんな [DATE]" at bounding box center [267, 253] width 65 height 13
